Goal: Task Accomplishment & Management: Manage account settings

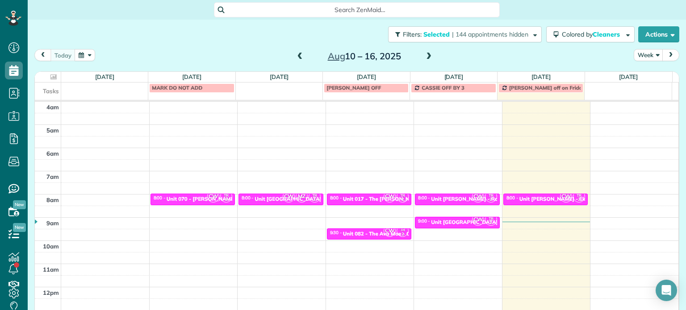
scroll to position [70, 0]
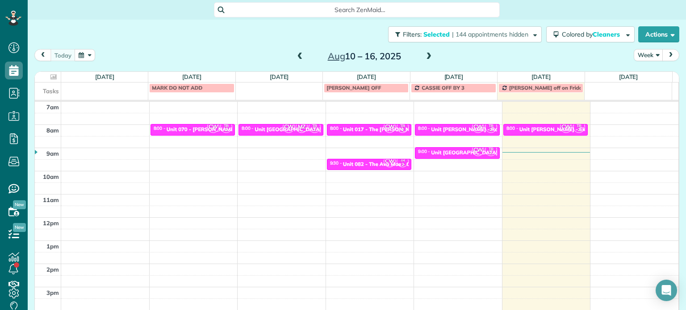
click at [425, 58] on span at bounding box center [429, 57] width 10 height 8
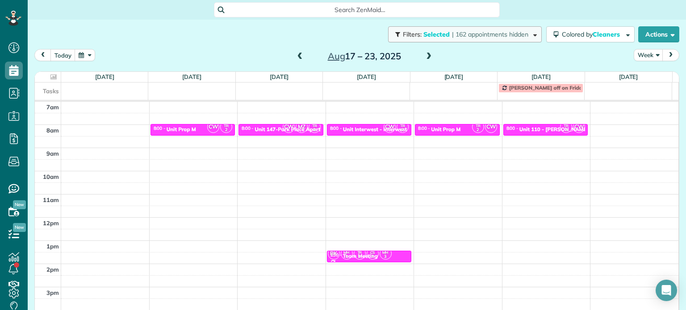
click at [481, 41] on button "Filters: Selected | 162 appointments hidden" at bounding box center [465, 34] width 154 height 16
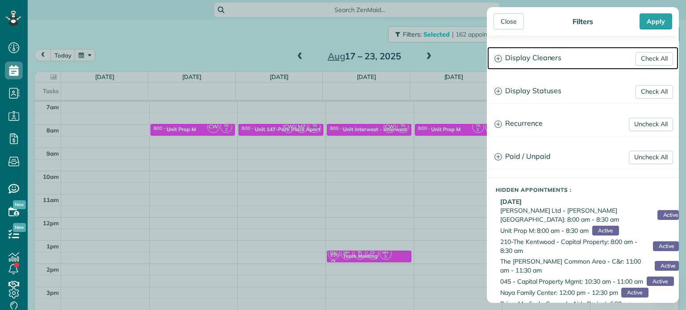
click at [528, 57] on h3 "Display Cleaners" at bounding box center [582, 58] width 191 height 23
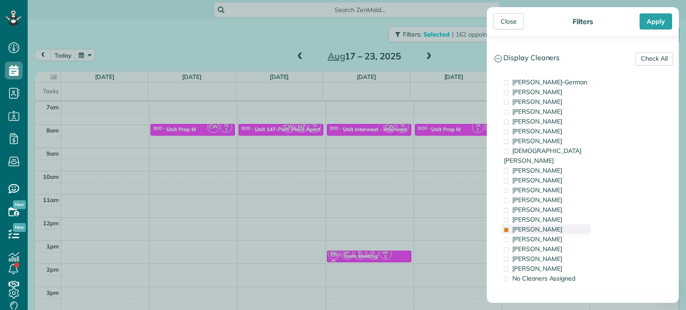
click at [574, 225] on div "[PERSON_NAME]" at bounding box center [545, 230] width 89 height 10
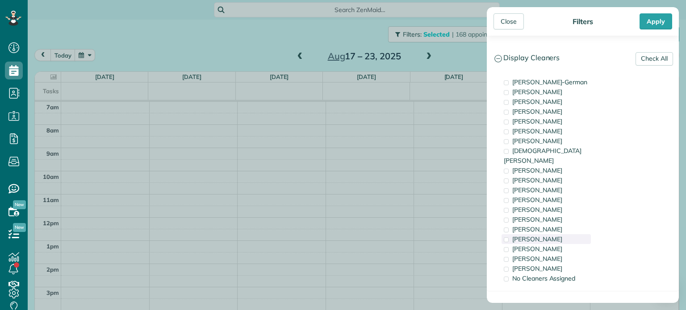
click at [574, 234] on div "[PERSON_NAME]" at bounding box center [545, 239] width 89 height 10
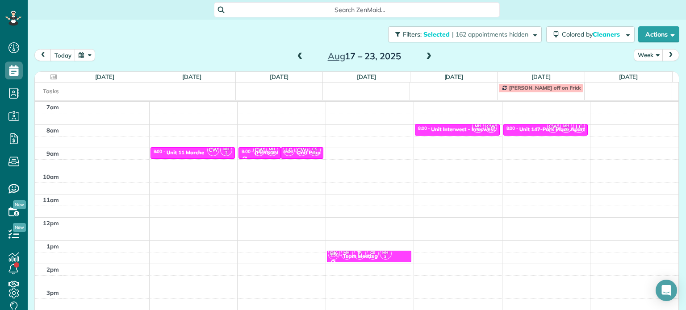
click at [294, 185] on div "Close Filters Apply Check All Display Cleaners [PERSON_NAME]-German [PERSON_NAM…" at bounding box center [343, 155] width 686 height 310
click at [194, 151] on div "Unit 11 Marche" at bounding box center [186, 153] width 38 height 6
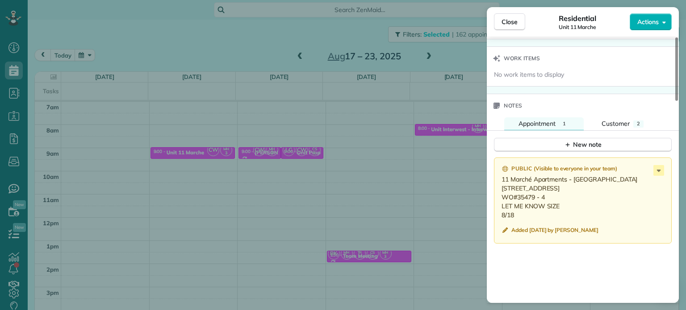
scroll to position [716, 0]
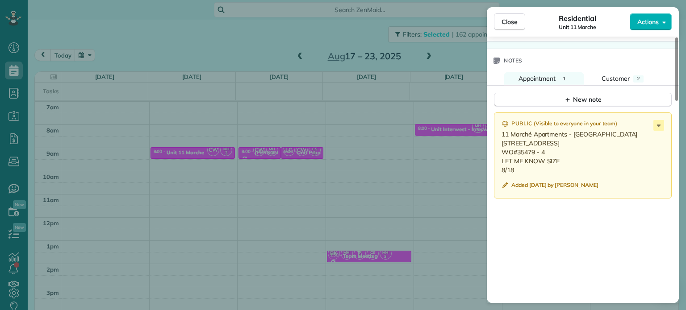
click at [317, 46] on div "Close Residential Unit 11 Marche Actions Status Active Unit 11 Marche · Open pr…" at bounding box center [343, 155] width 686 height 310
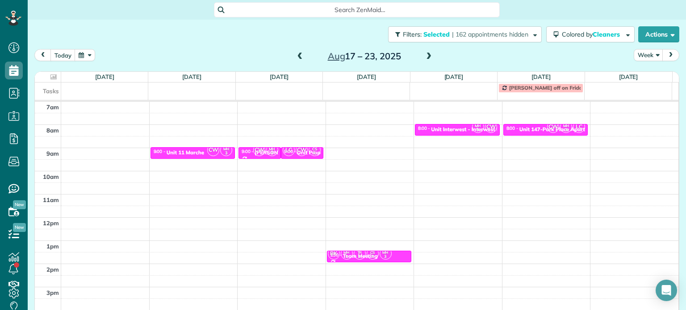
click at [425, 53] on span at bounding box center [429, 57] width 10 height 8
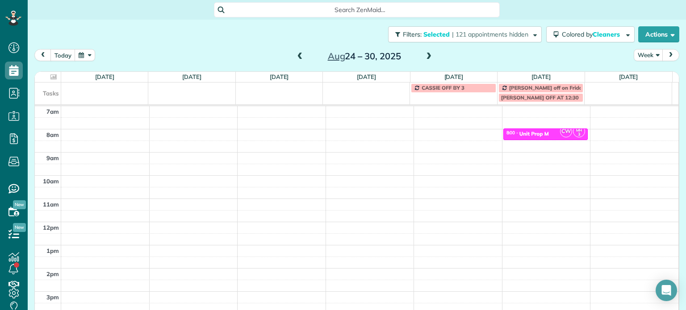
click at [297, 58] on span at bounding box center [300, 57] width 10 height 8
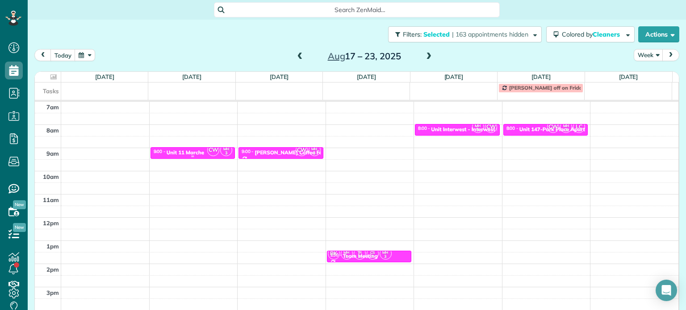
click at [201, 150] on div "Unit 11 Marche" at bounding box center [186, 153] width 38 height 6
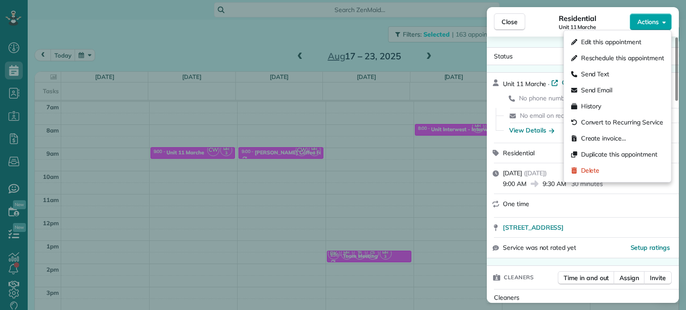
click at [654, 21] on span "Actions" at bounding box center [647, 21] width 21 height 9
click at [633, 41] on span "Edit this appointment" at bounding box center [611, 42] width 60 height 9
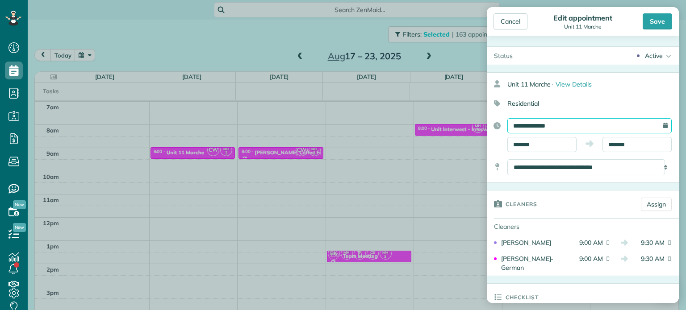
click at [569, 123] on input "**********" at bounding box center [589, 125] width 164 height 15
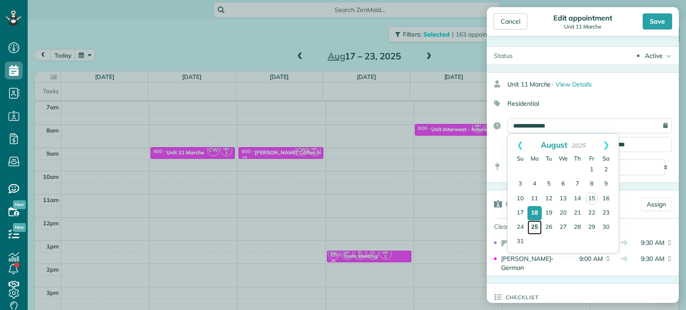
click at [538, 227] on link "25" at bounding box center [534, 228] width 14 height 14
type input "**********"
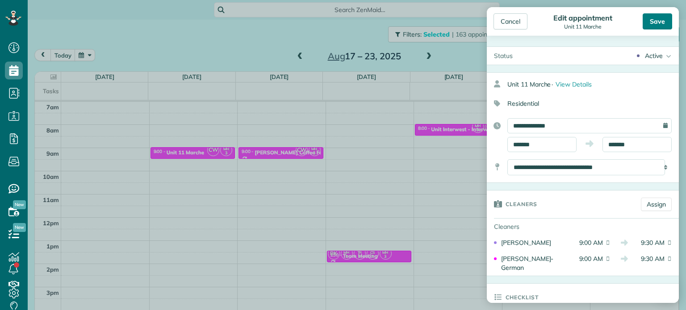
click at [656, 24] on div "Save" at bounding box center [656, 21] width 29 height 16
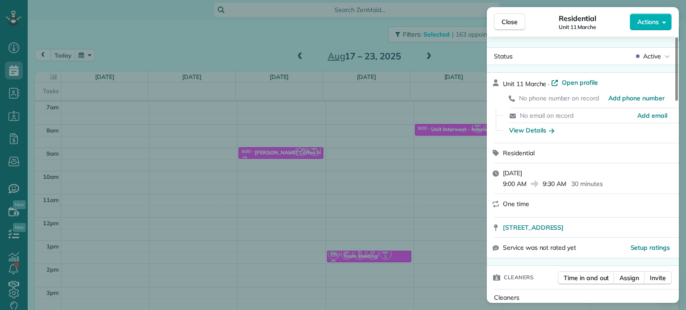
click at [441, 133] on div "Close Residential Unit 11 Marche Actions Status Active Unit 11 Marche · Open pr…" at bounding box center [343, 155] width 686 height 310
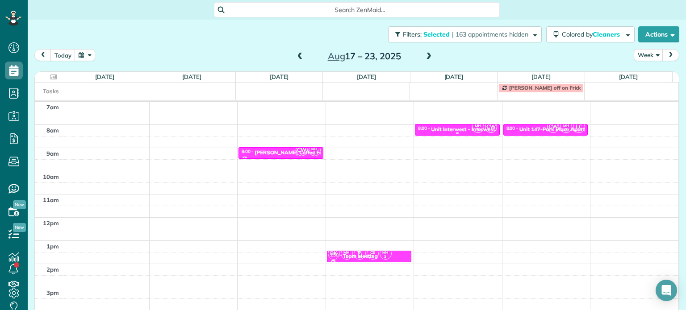
click at [454, 127] on div "Unit Interwest - Interwest Properties" at bounding box center [476, 129] width 91 height 6
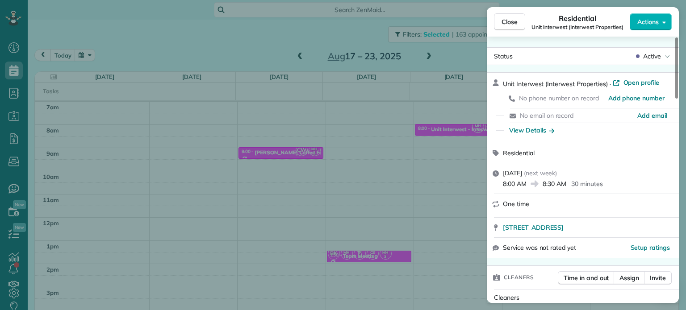
click at [428, 139] on div "Close Residential Unit Interwest (Interwest Properties) Actions Status Active U…" at bounding box center [343, 155] width 686 height 310
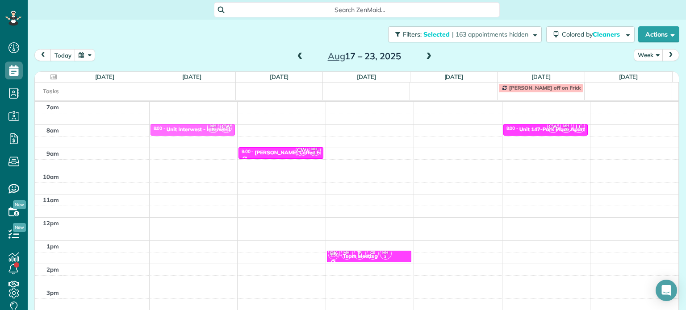
drag, startPoint x: 452, startPoint y: 125, endPoint x: 221, endPoint y: 128, distance: 230.4
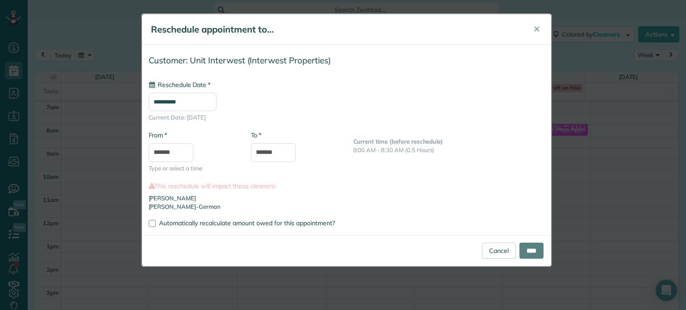
type input "**********"
click at [529, 250] on input "****" at bounding box center [531, 251] width 24 height 16
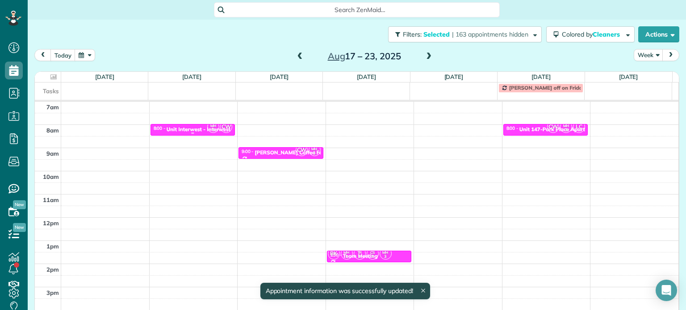
click at [199, 127] on div "Unit Interwest - Interwest Properties" at bounding box center [212, 129] width 91 height 6
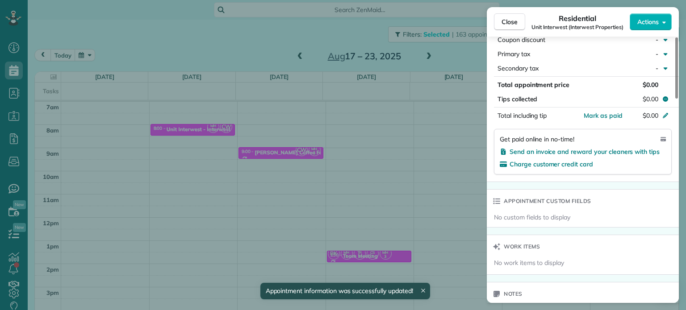
scroll to position [631, 0]
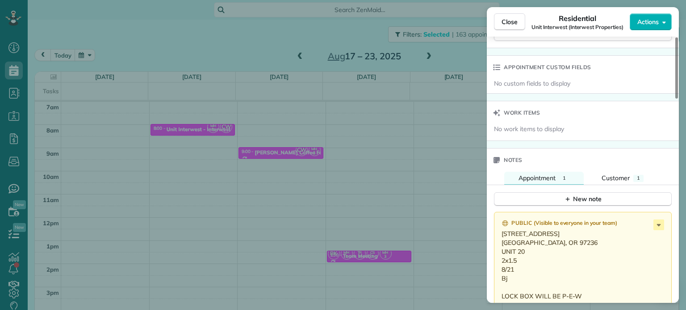
drag, startPoint x: 566, startPoint y: 235, endPoint x: 502, endPoint y: 233, distance: 63.9
click at [502, 233] on p "[STREET_ADDRESS] [GEOGRAPHIC_DATA], OR 97236 UNIT 20 2x1.5 8/21 Bj LOCK BOX WIL…" at bounding box center [583, 264] width 164 height 71
click at [660, 223] on icon at bounding box center [658, 225] width 11 height 11
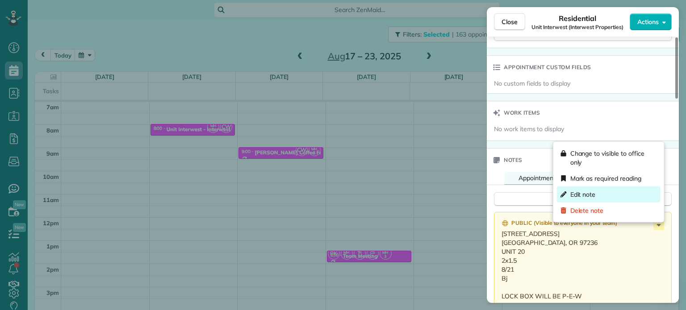
click at [597, 194] on div "Edit note" at bounding box center [609, 195] width 104 height 16
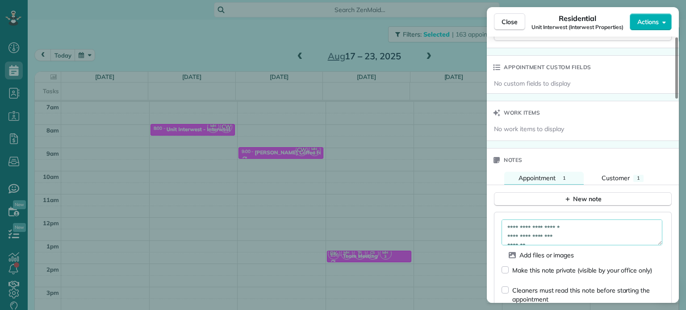
click at [567, 239] on textarea "**********" at bounding box center [581, 233] width 161 height 26
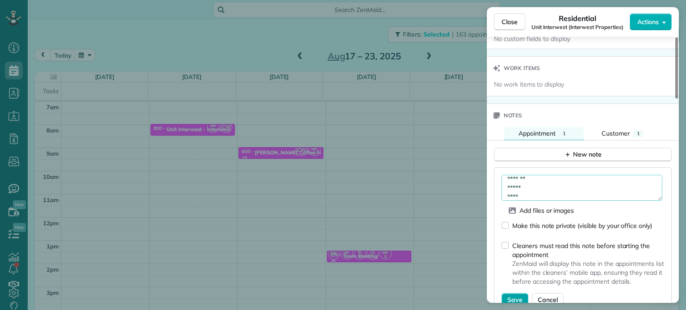
type textarea "**********"
click at [513, 296] on button "Save" at bounding box center [514, 299] width 27 height 13
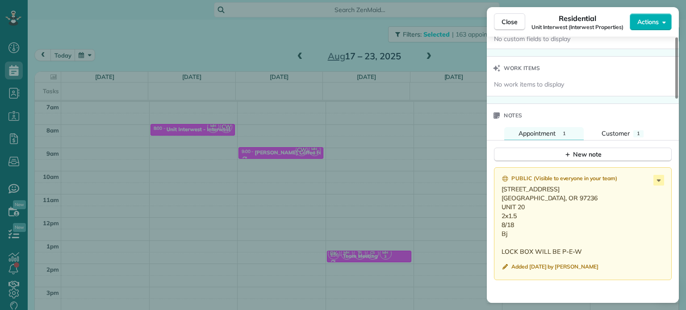
click at [424, 143] on div "Close Residential Unit Interwest (Interwest Properties) Actions Status Active U…" at bounding box center [343, 155] width 686 height 310
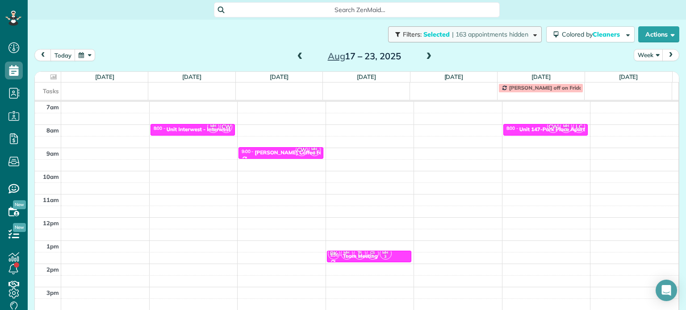
click at [510, 38] on button "Filters: Selected | 163 appointments hidden" at bounding box center [465, 34] width 154 height 16
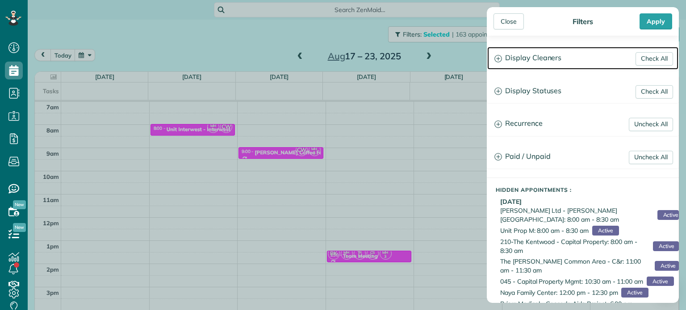
click at [548, 59] on h3 "Display Cleaners" at bounding box center [582, 58] width 191 height 23
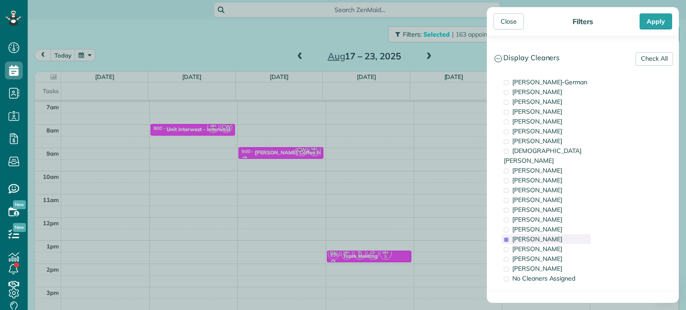
click at [538, 235] on span "[PERSON_NAME]" at bounding box center [537, 239] width 50 height 8
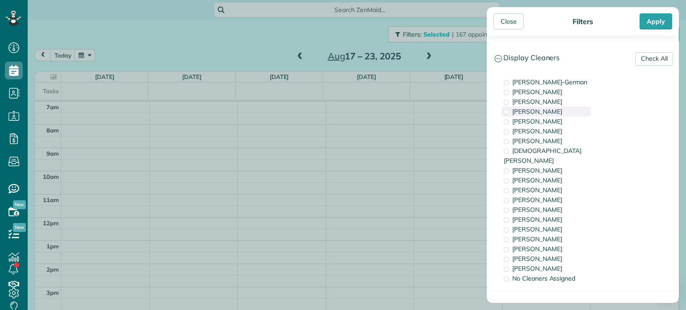
click at [551, 109] on span "[PERSON_NAME]" at bounding box center [537, 112] width 50 height 8
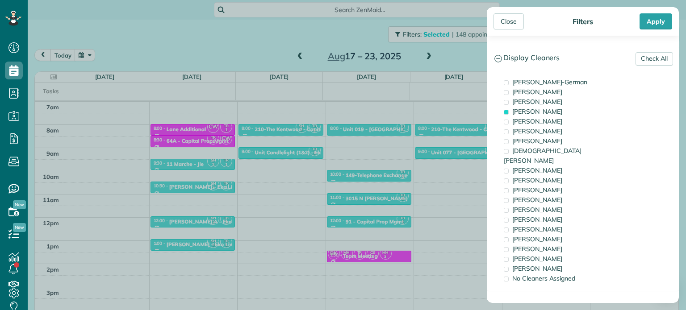
click at [405, 157] on div "Close Filters Apply Check All Display Cleaners [PERSON_NAME]-German [PERSON_NAM…" at bounding box center [343, 155] width 686 height 310
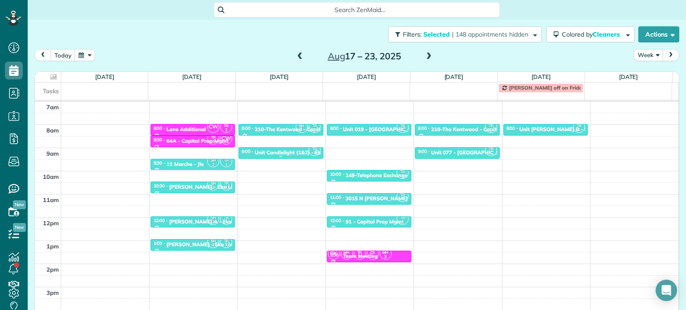
click at [296, 150] on div "Unit Candlelight (1&2) - Eko" at bounding box center [288, 153] width 69 height 6
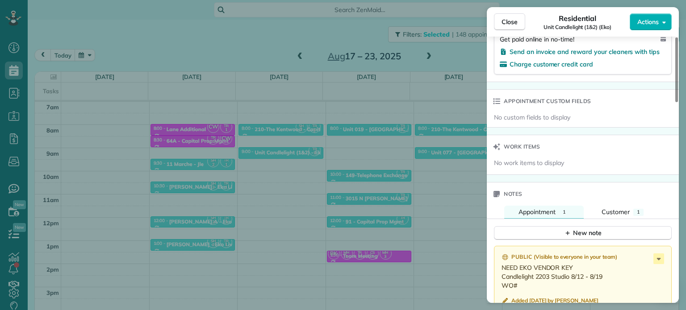
scroll to position [671, 0]
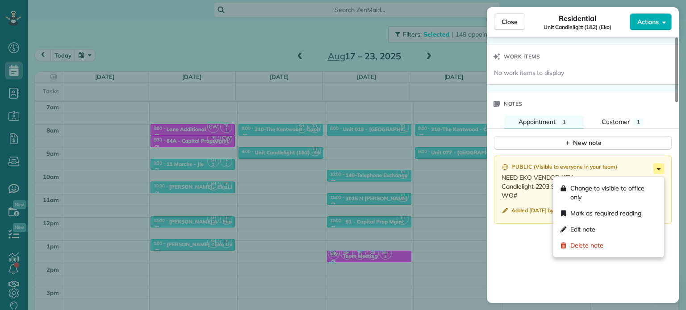
click at [658, 170] on icon at bounding box center [659, 169] width 4 height 2
click at [609, 230] on div "Edit note" at bounding box center [609, 229] width 104 height 16
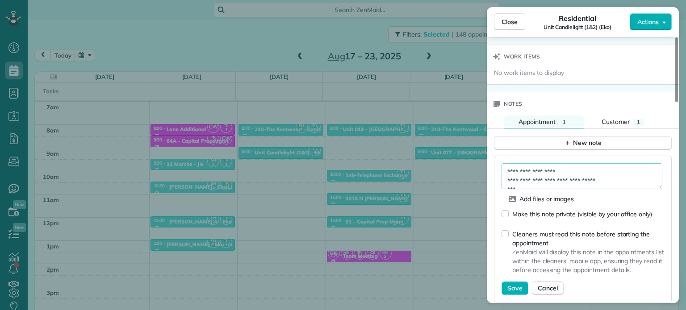
click at [540, 188] on textarea "**********" at bounding box center [581, 176] width 161 height 26
paste textarea "*********"
type textarea "**********"
click at [515, 285] on button "Save" at bounding box center [514, 288] width 27 height 13
